Goal: Book appointment/travel/reservation

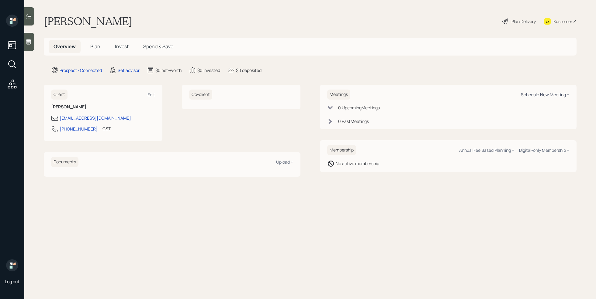
click at [523, 95] on div "Schedule New Meeting +" at bounding box center [544, 95] width 48 height 6
select select "round-robin"
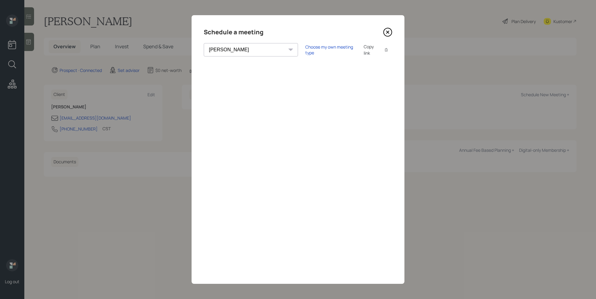
click at [305, 53] on div "Choose my own meeting type Copy link Copy text" at bounding box center [348, 49] width 87 height 13
click at [305, 50] on div "Choose my own meeting type" at bounding box center [330, 50] width 51 height 12
